Goal: Task Accomplishment & Management: Complete application form

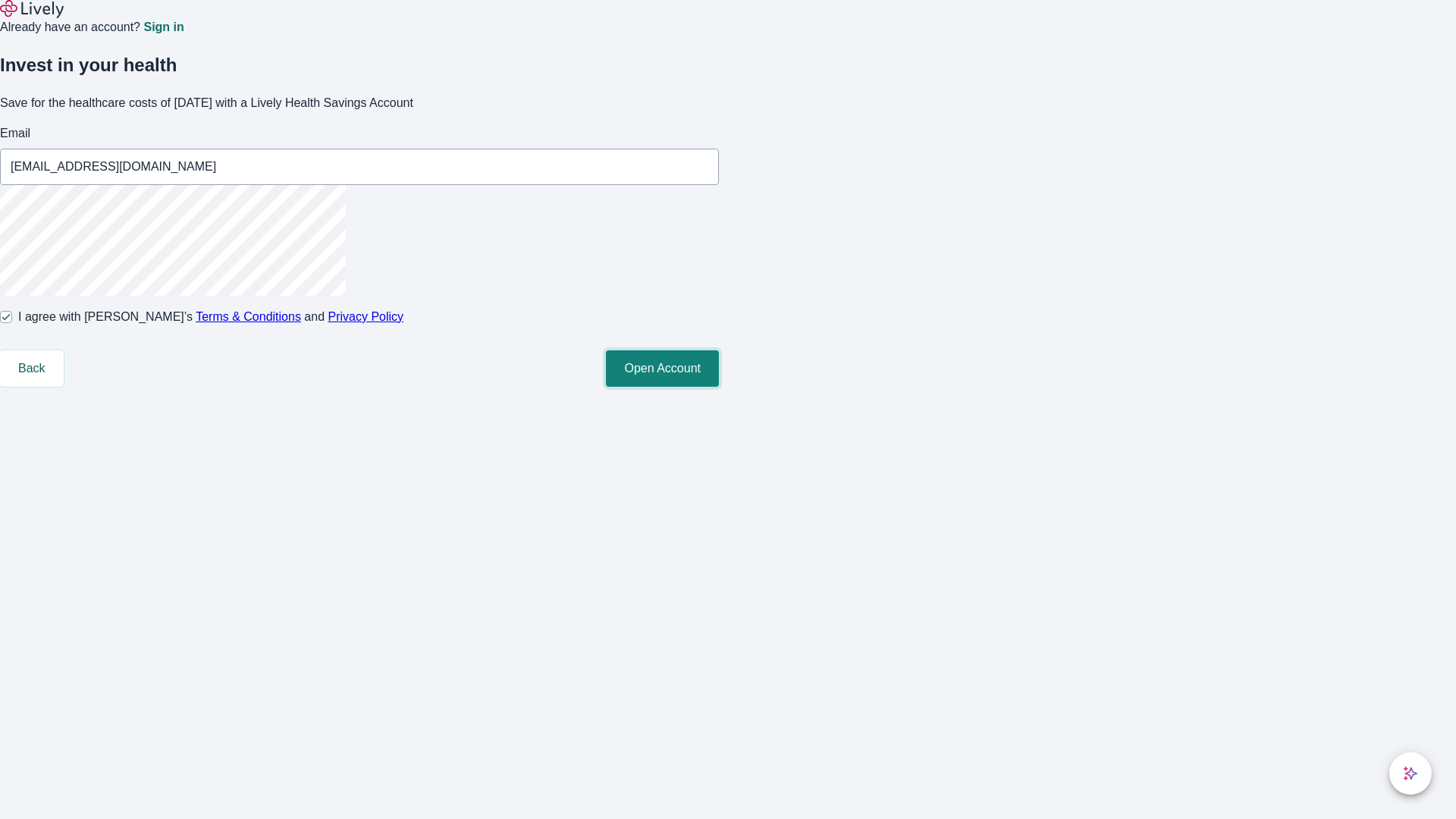
click at [719, 387] on button "Open Account" at bounding box center [663, 369] width 113 height 37
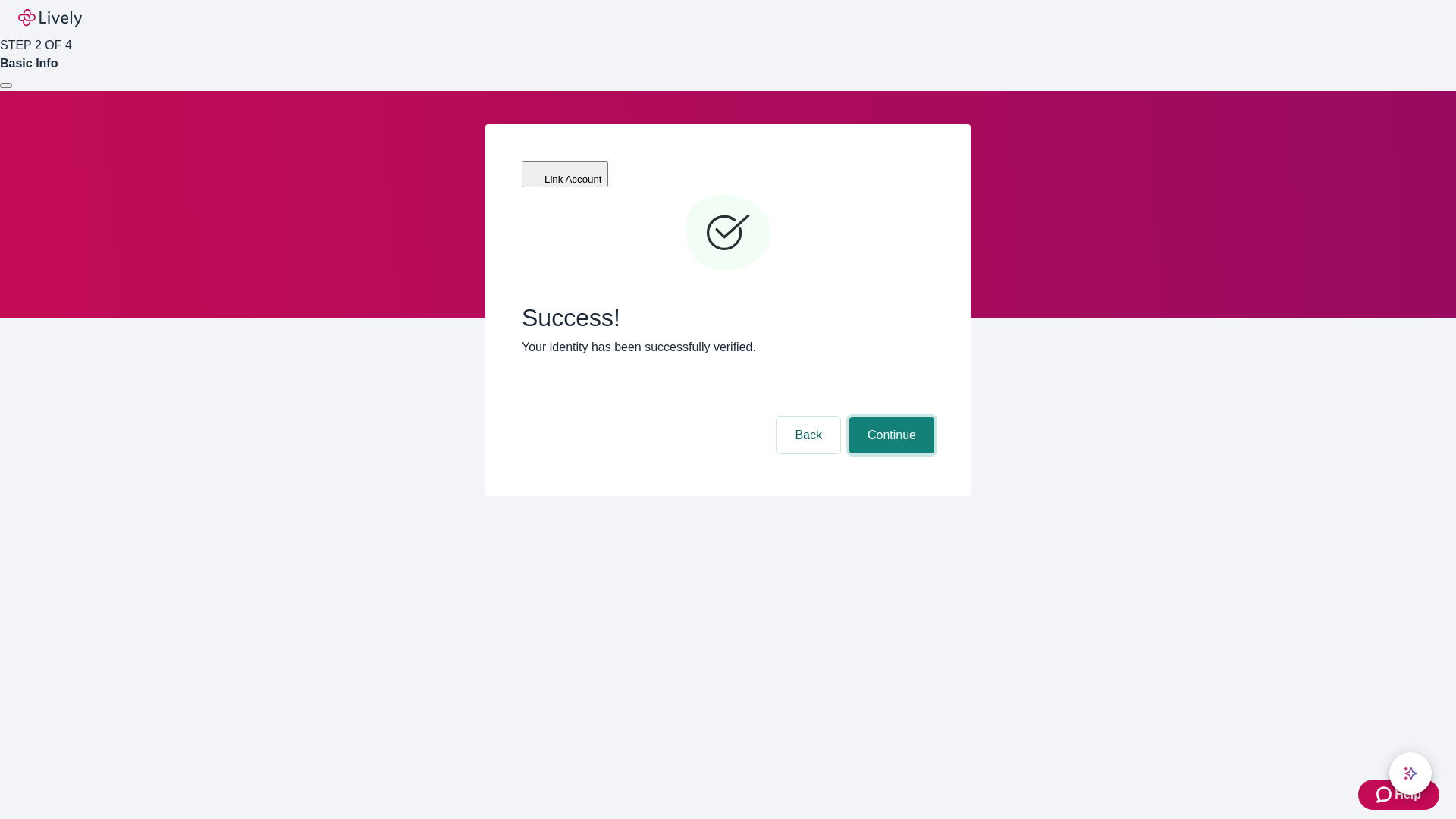
click at [889, 417] on button "Continue" at bounding box center [892, 436] width 85 height 37
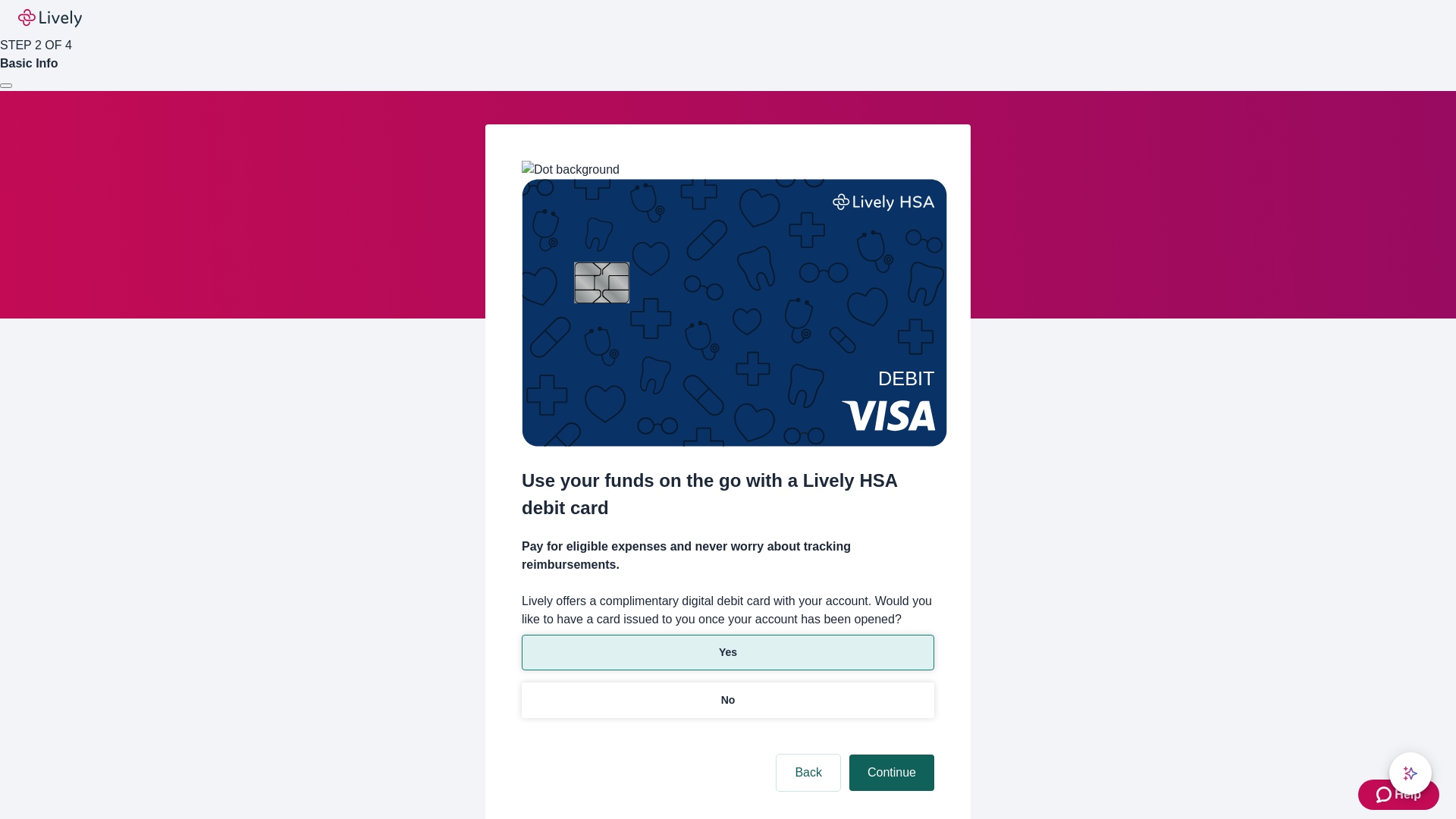
click at [727, 645] on p "Yes" at bounding box center [728, 652] width 18 height 16
click at [889, 755] on button "Continue" at bounding box center [892, 773] width 85 height 37
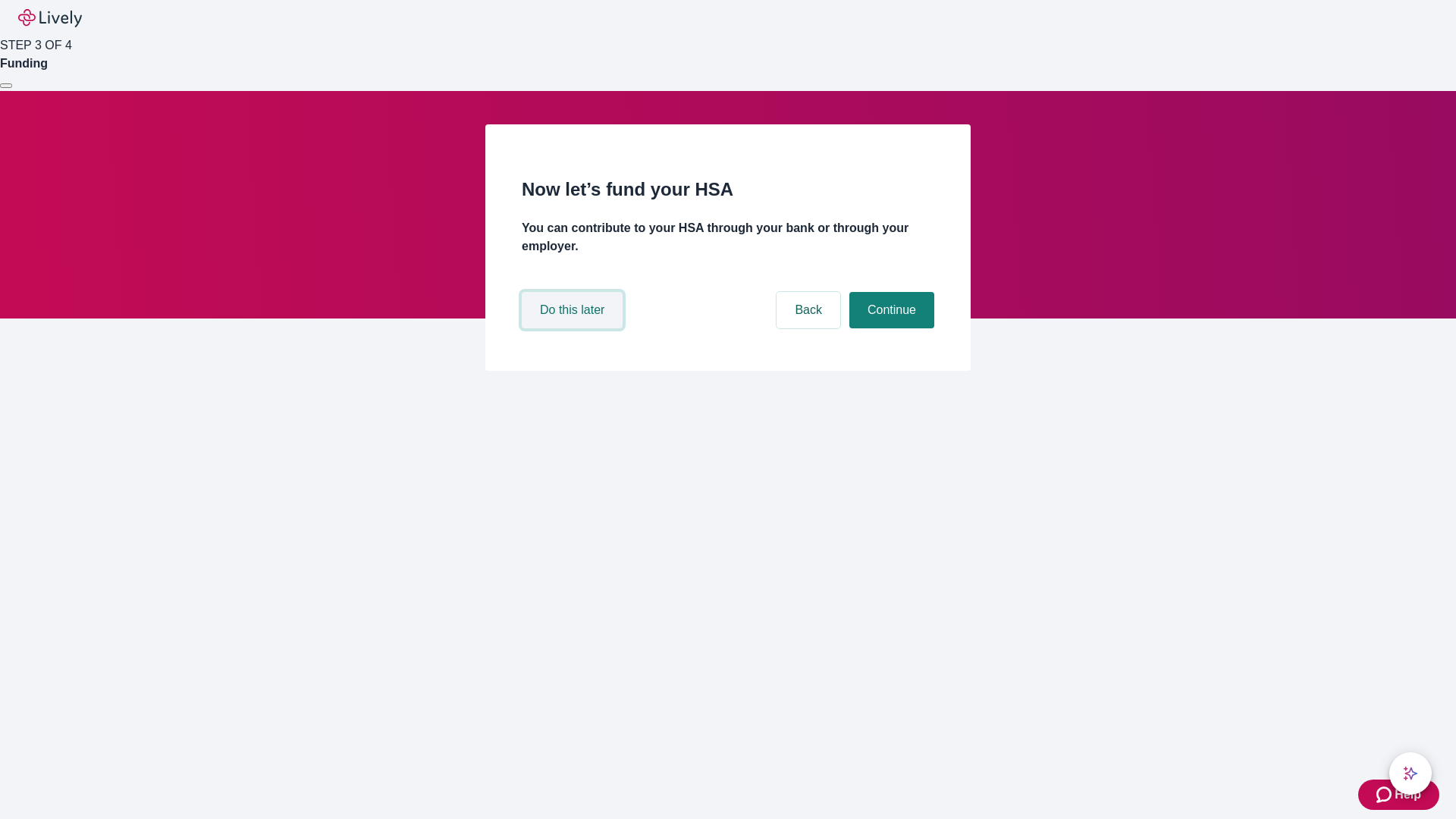
click at [574, 328] on button "Do this later" at bounding box center [572, 310] width 101 height 37
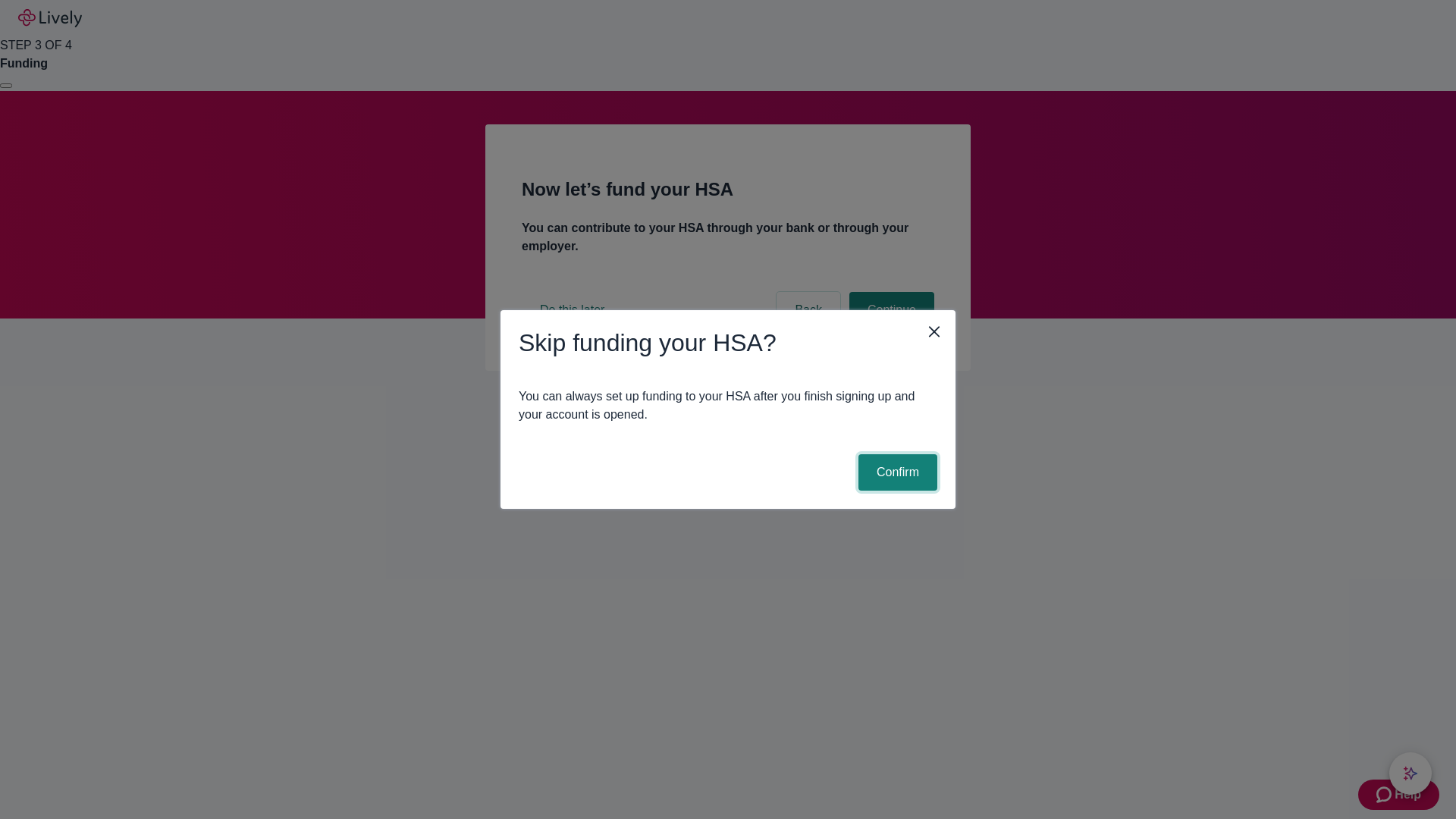
click at [896, 472] on button "Confirm" at bounding box center [898, 472] width 79 height 37
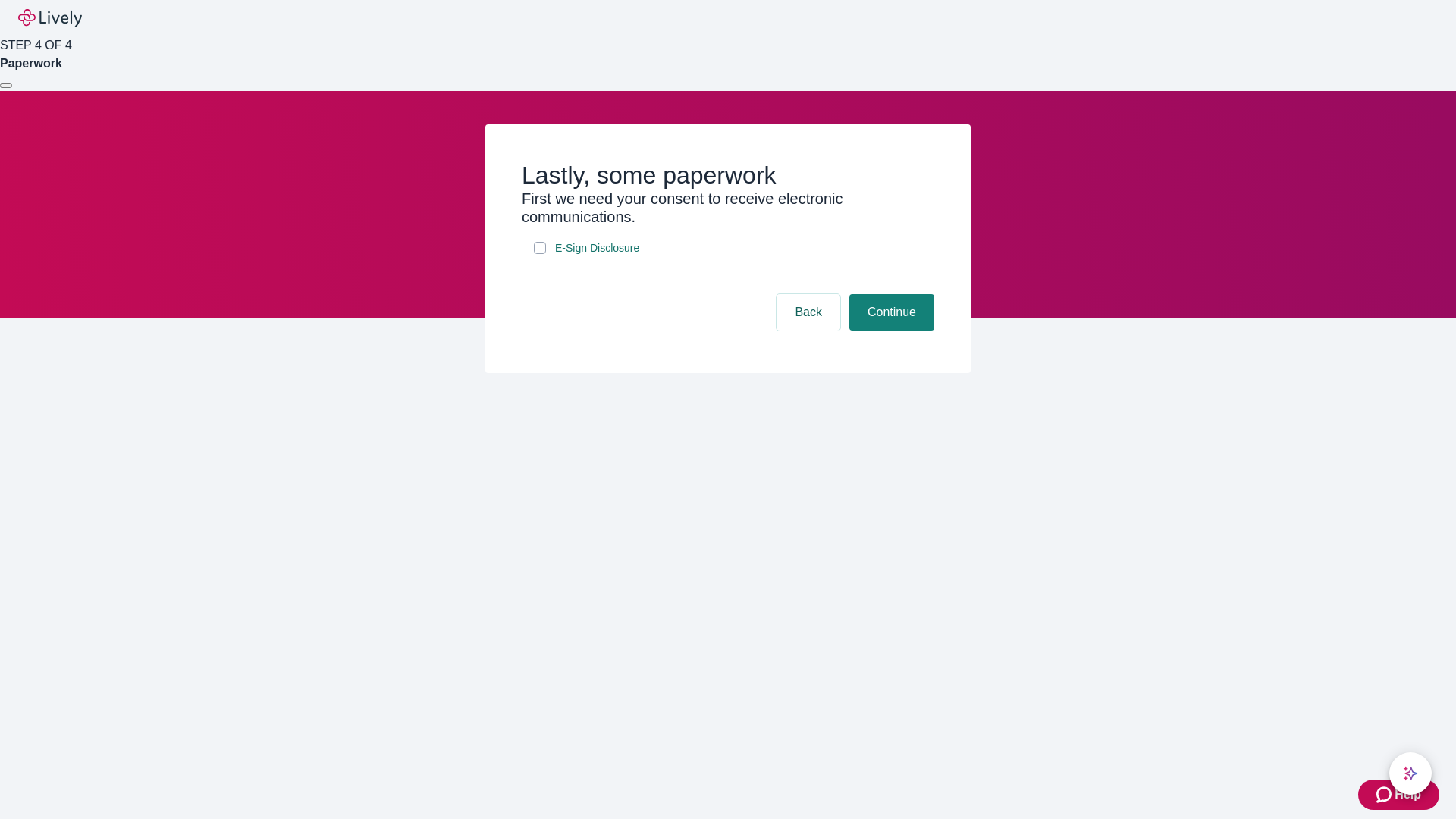
click at [540, 254] on input "E-Sign Disclosure" at bounding box center [540, 248] width 12 height 12
checkbox input "true"
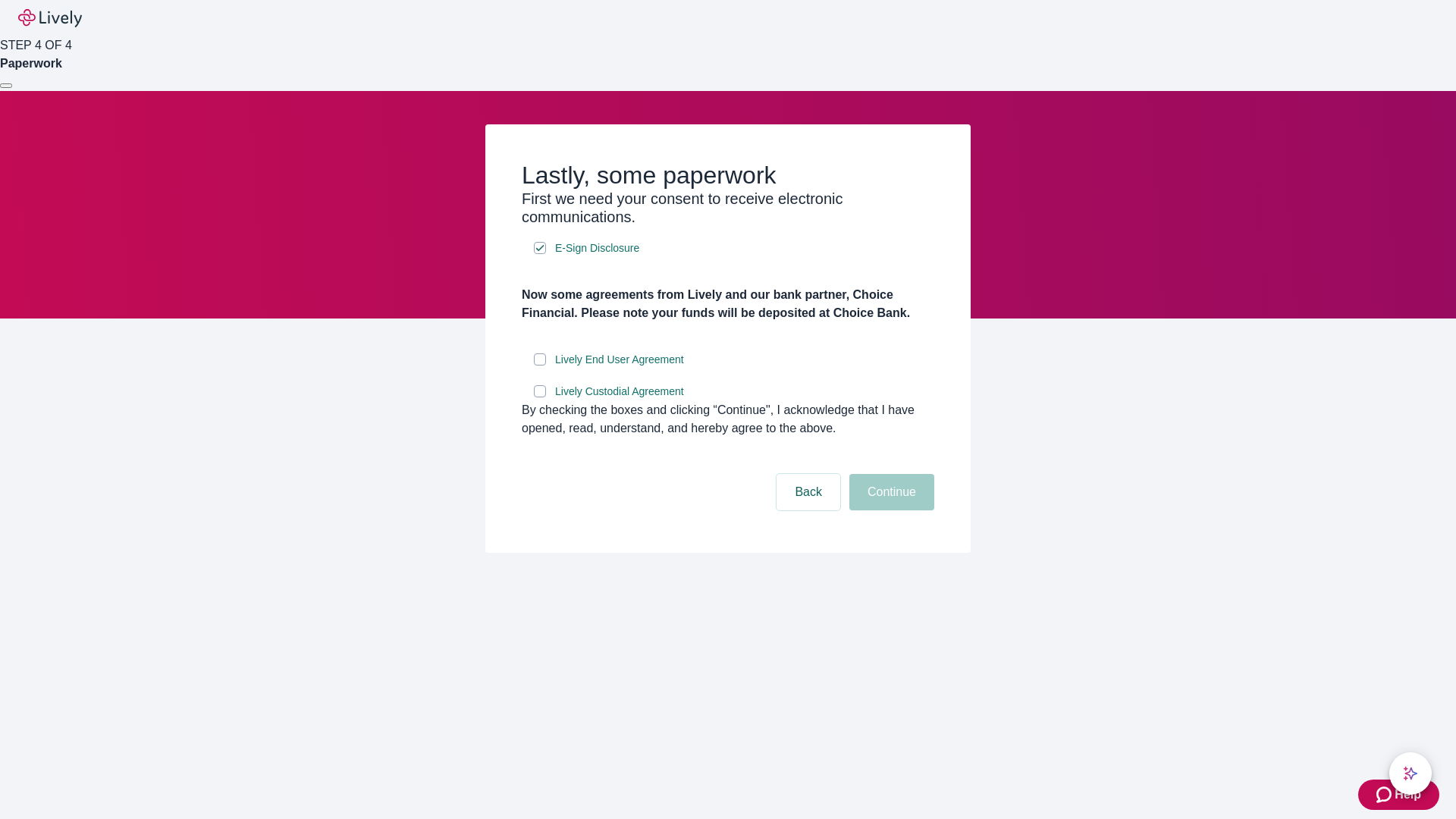
click at [540, 366] on input "Lively End User Agreement" at bounding box center [540, 360] width 12 height 12
checkbox input "true"
click at [540, 398] on input "Lively Custodial Agreement" at bounding box center [540, 392] width 12 height 12
checkbox input "true"
click at [889, 510] on button "Continue" at bounding box center [892, 492] width 85 height 37
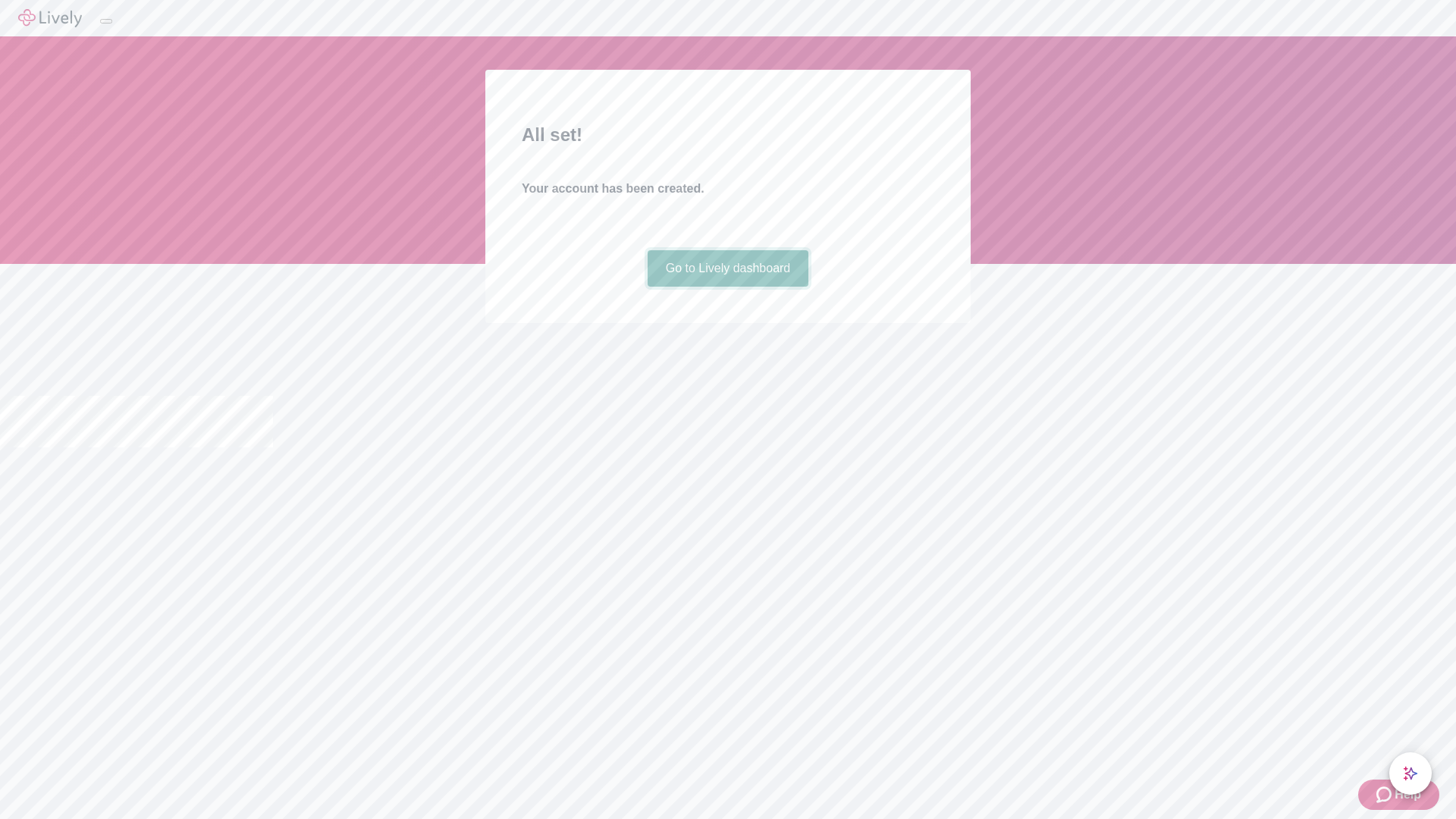
click at [727, 286] on link "Go to Lively dashboard" at bounding box center [728, 269] width 161 height 37
